Goal: Find contact information: Find contact information

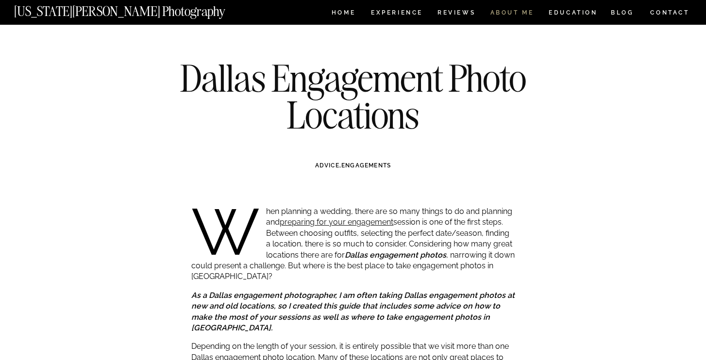
click at [513, 11] on nav "ABOUT ME" at bounding box center [512, 14] width 44 height 8
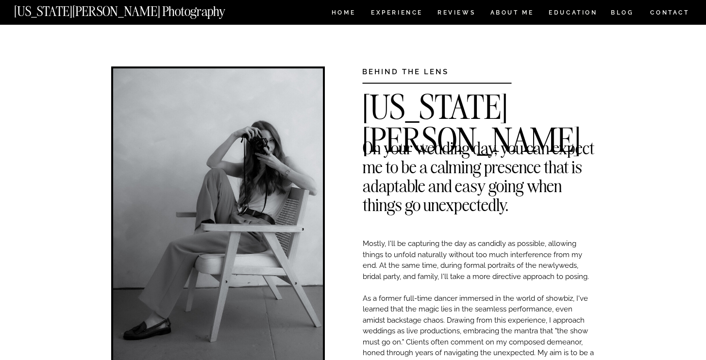
click at [659, 9] on nav "CONTACT" at bounding box center [670, 12] width 40 height 11
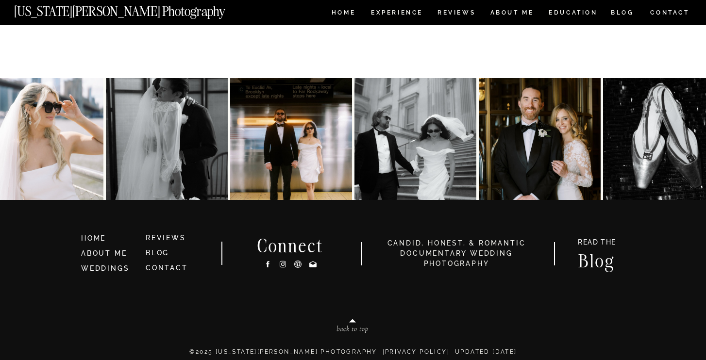
scroll to position [570, 0]
